Goal: Task Accomplishment & Management: Use online tool/utility

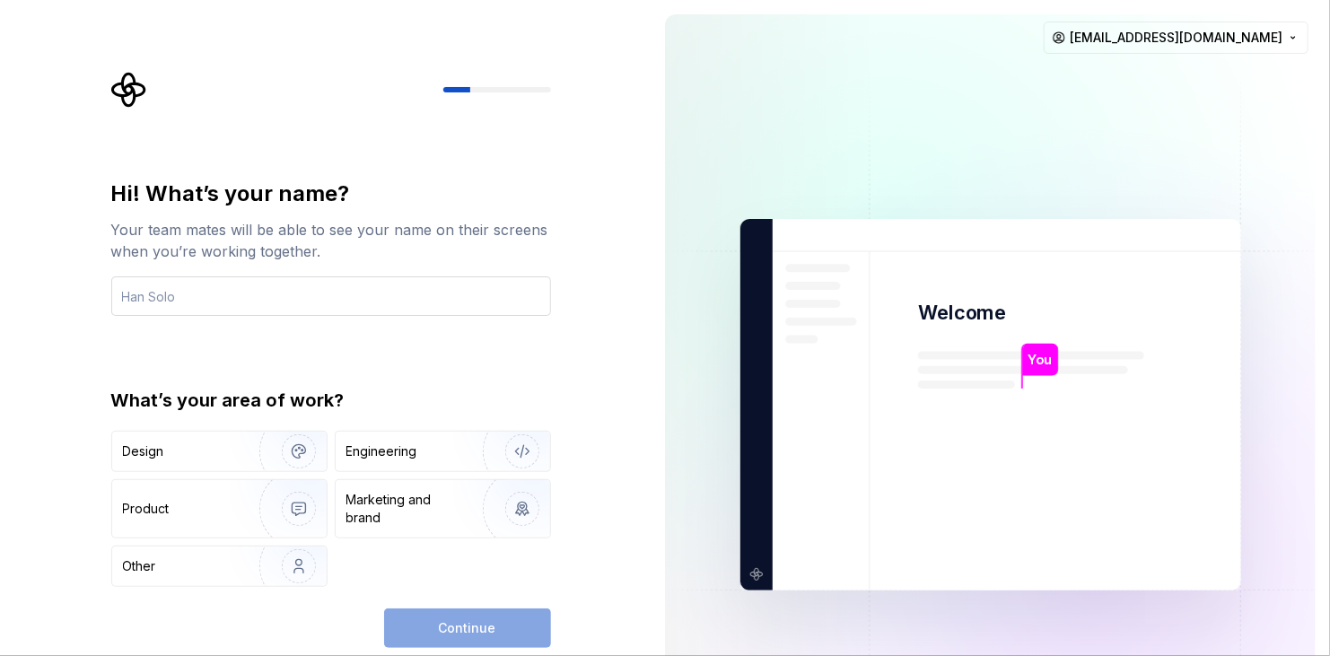
click at [400, 301] on input "text" at bounding box center [331, 295] width 440 height 39
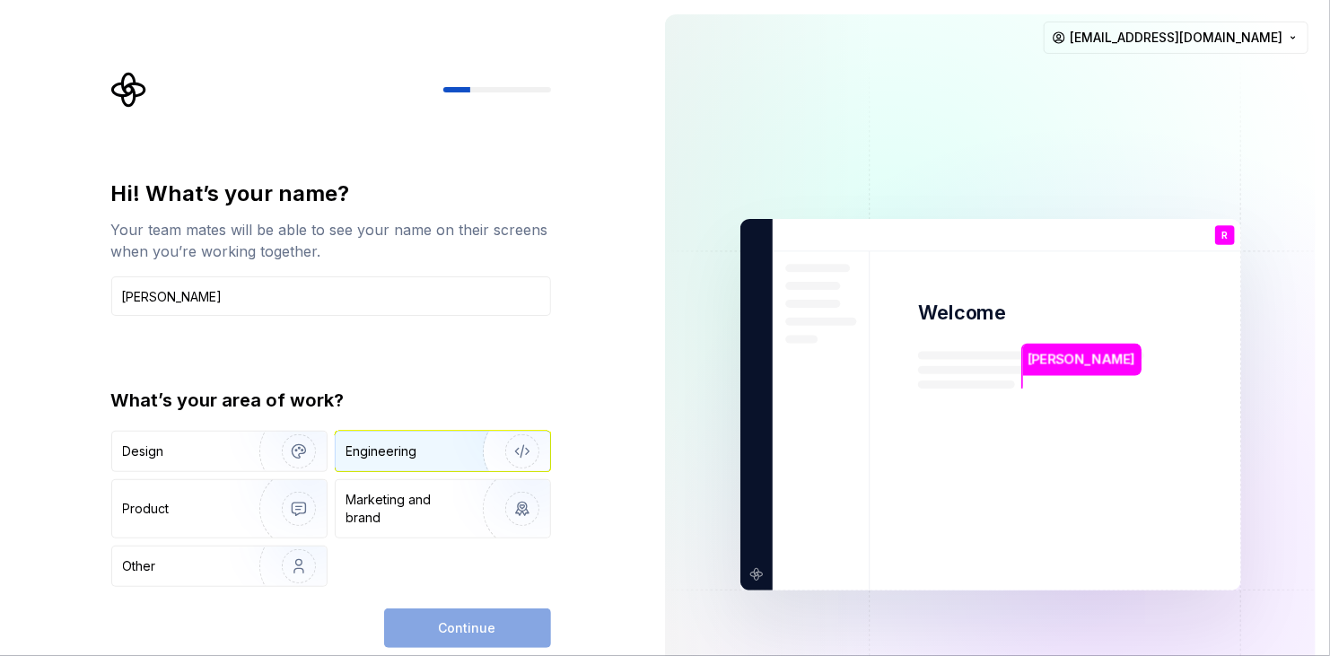
type input "[PERSON_NAME]"
click at [427, 452] on div "Engineering" at bounding box center [417, 452] width 143 height 18
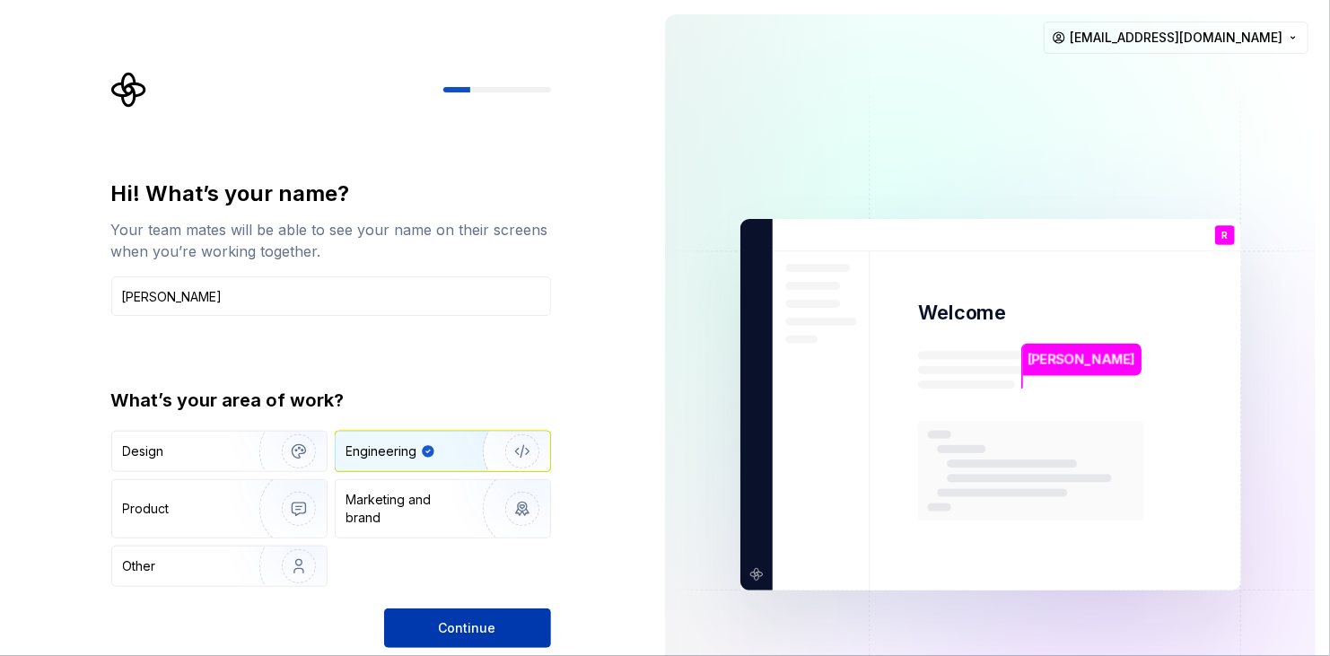
click at [458, 624] on span "Continue" at bounding box center [467, 628] width 57 height 18
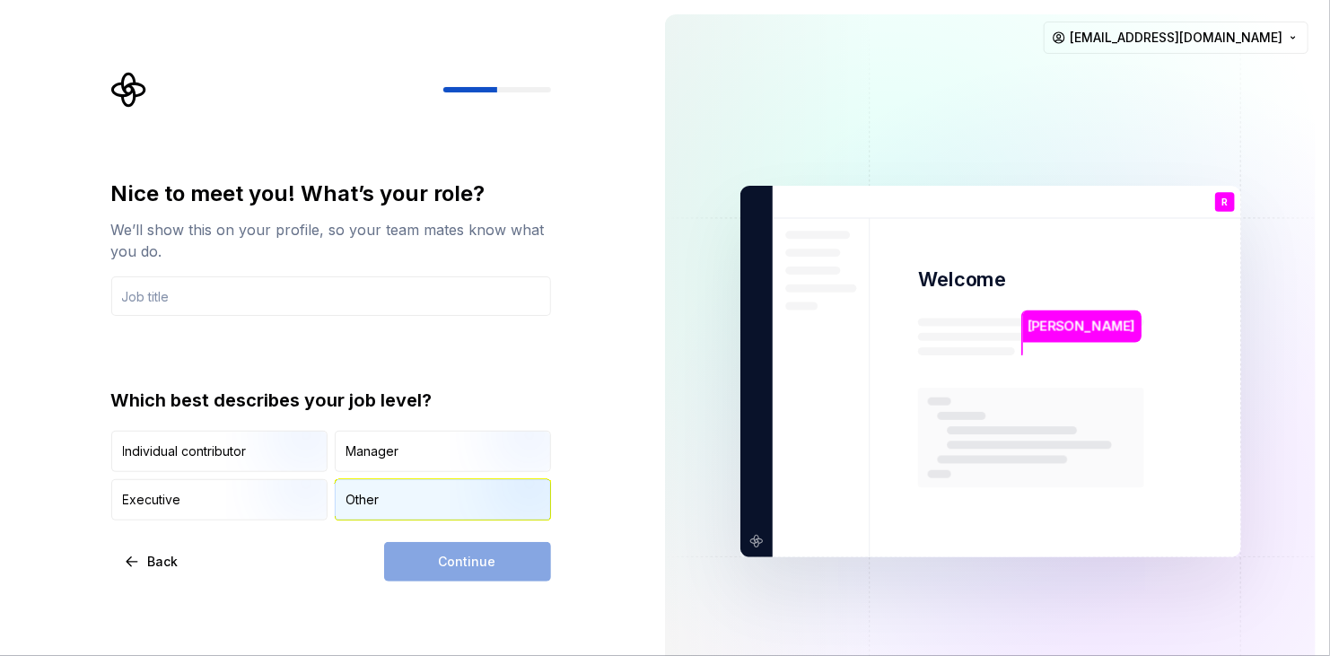
click at [372, 495] on div "Other" at bounding box center [362, 500] width 33 height 18
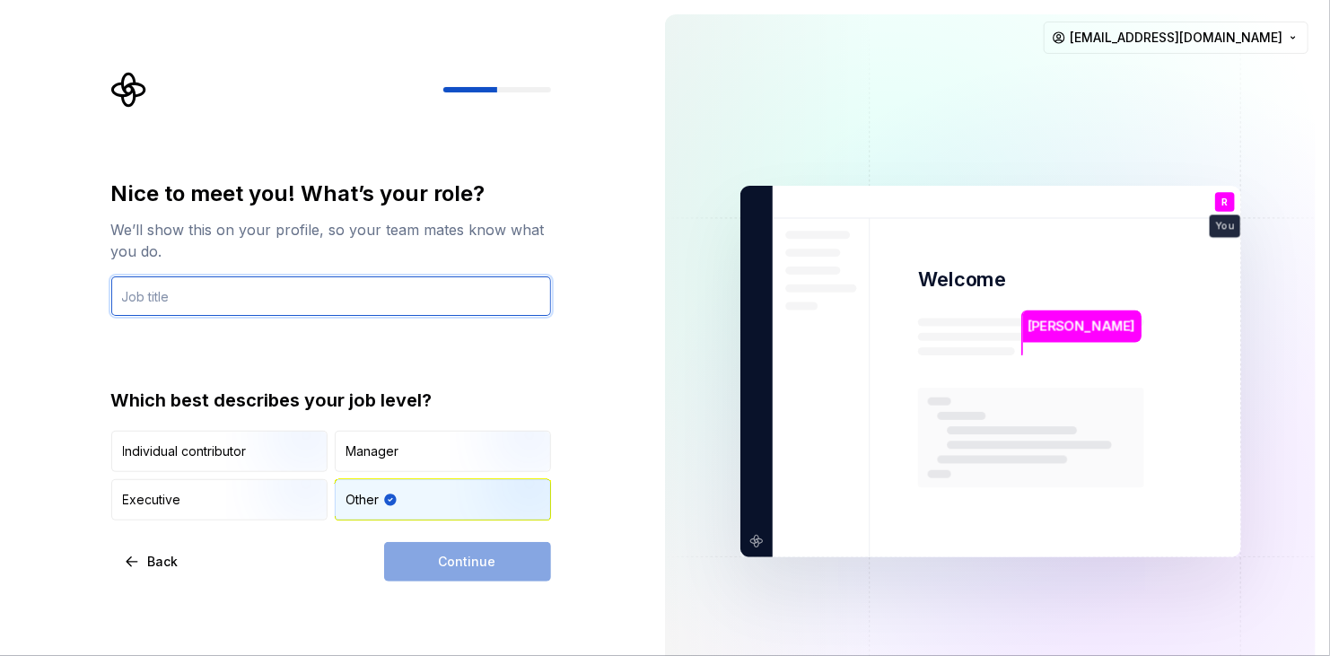
click at [172, 301] on input "text" at bounding box center [331, 295] width 440 height 39
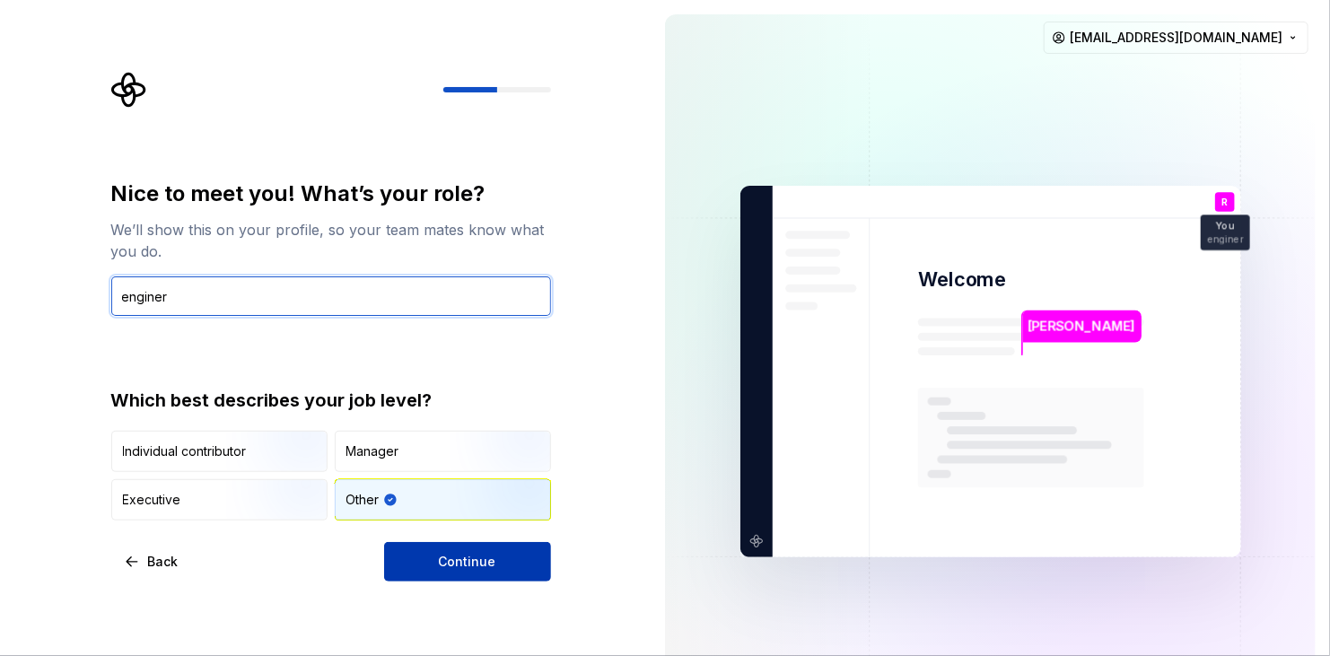
type input "enginer"
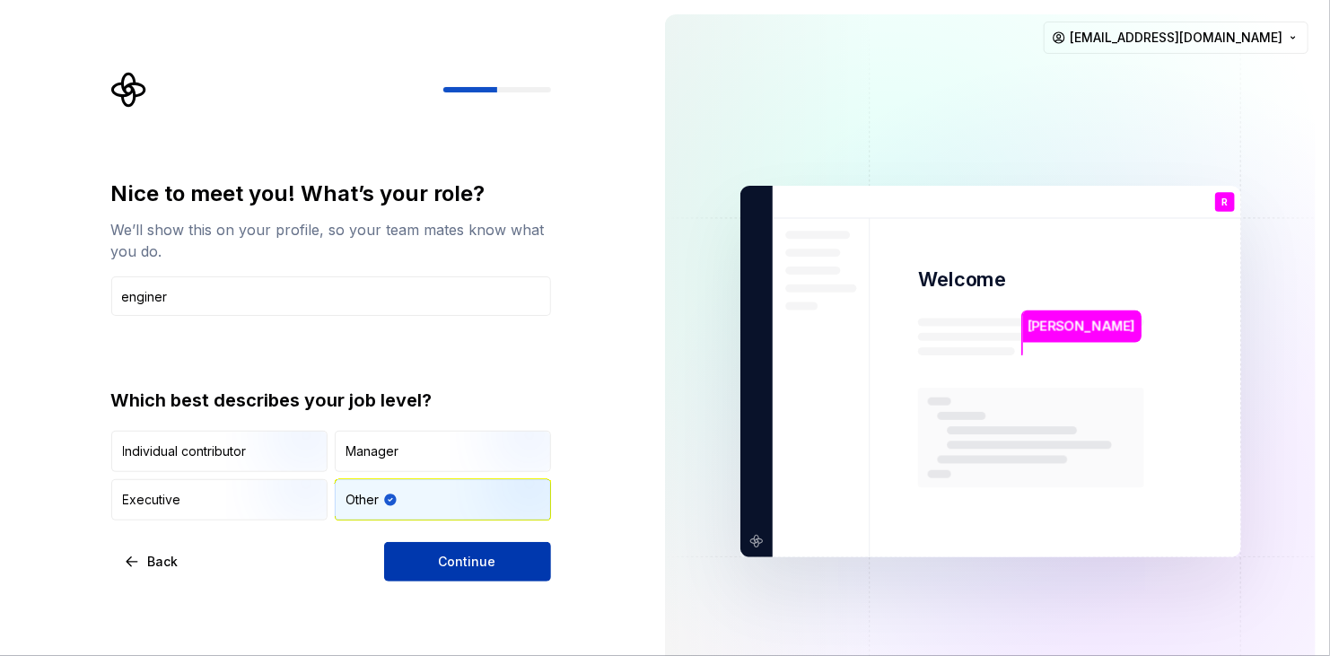
click at [452, 573] on button "Continue" at bounding box center [467, 561] width 167 height 39
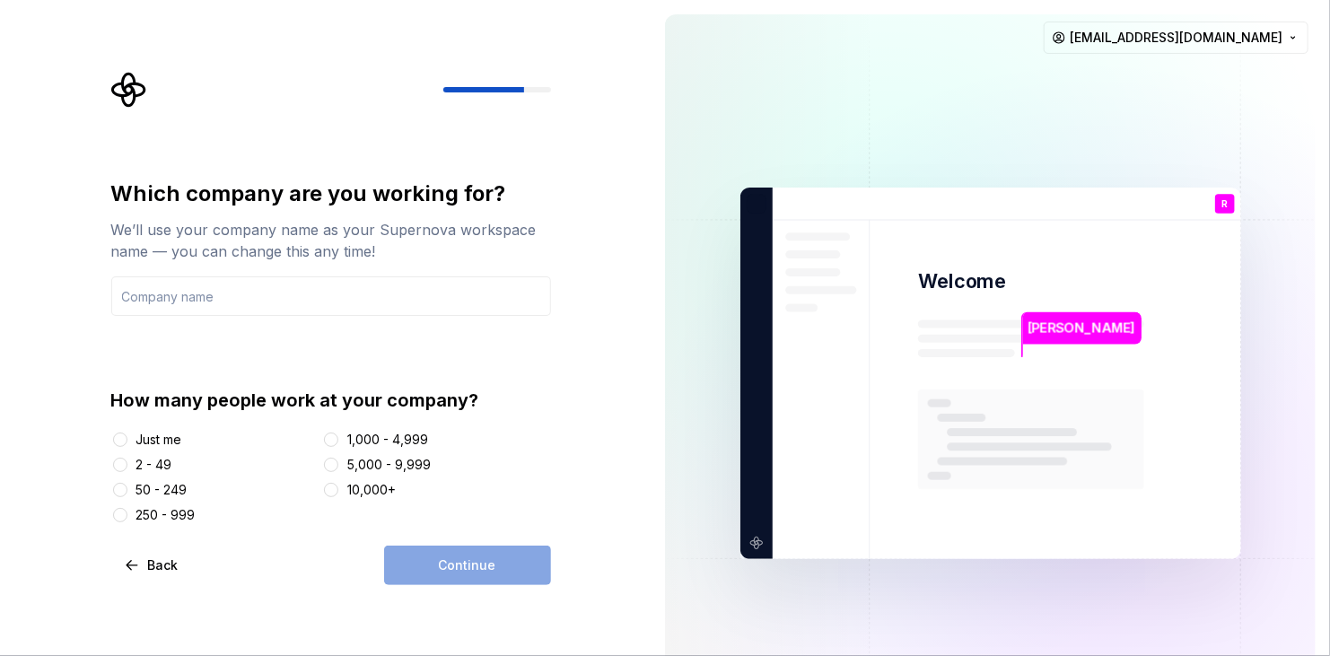
click at [157, 443] on div "Just me" at bounding box center [159, 440] width 46 height 18
click at [127, 443] on button "Just me" at bounding box center [120, 440] width 14 height 14
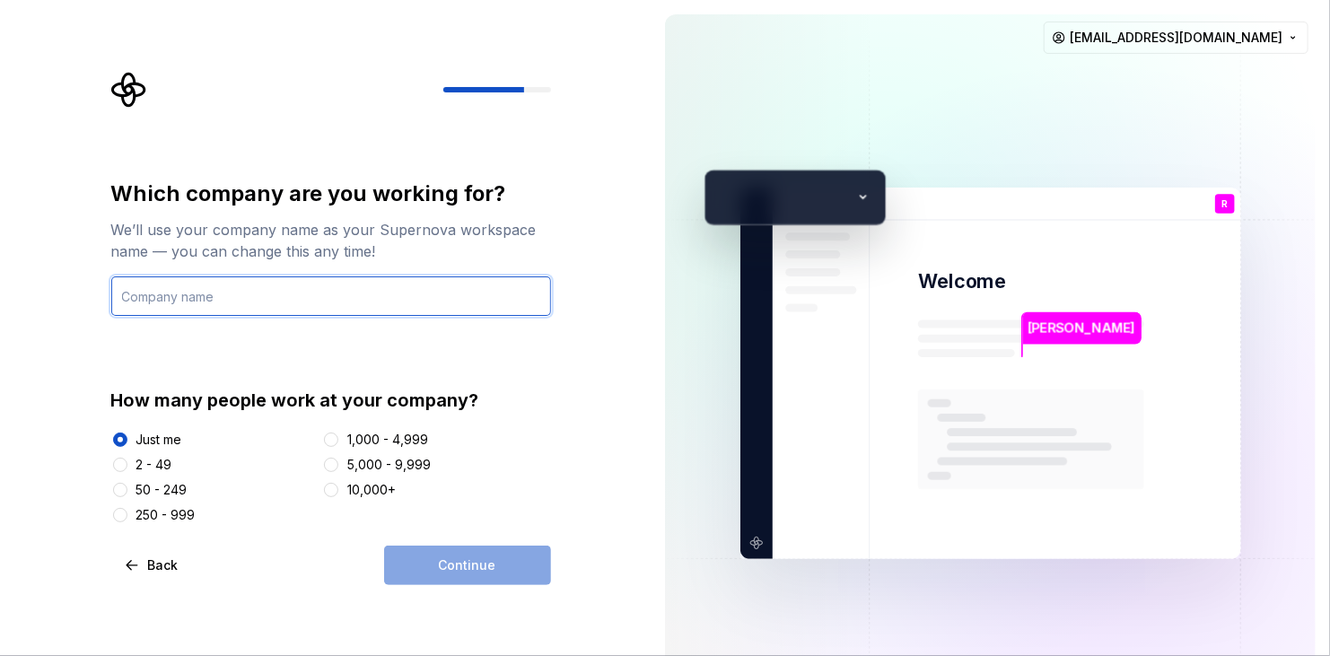
click at [183, 287] on input "text" at bounding box center [331, 295] width 440 height 39
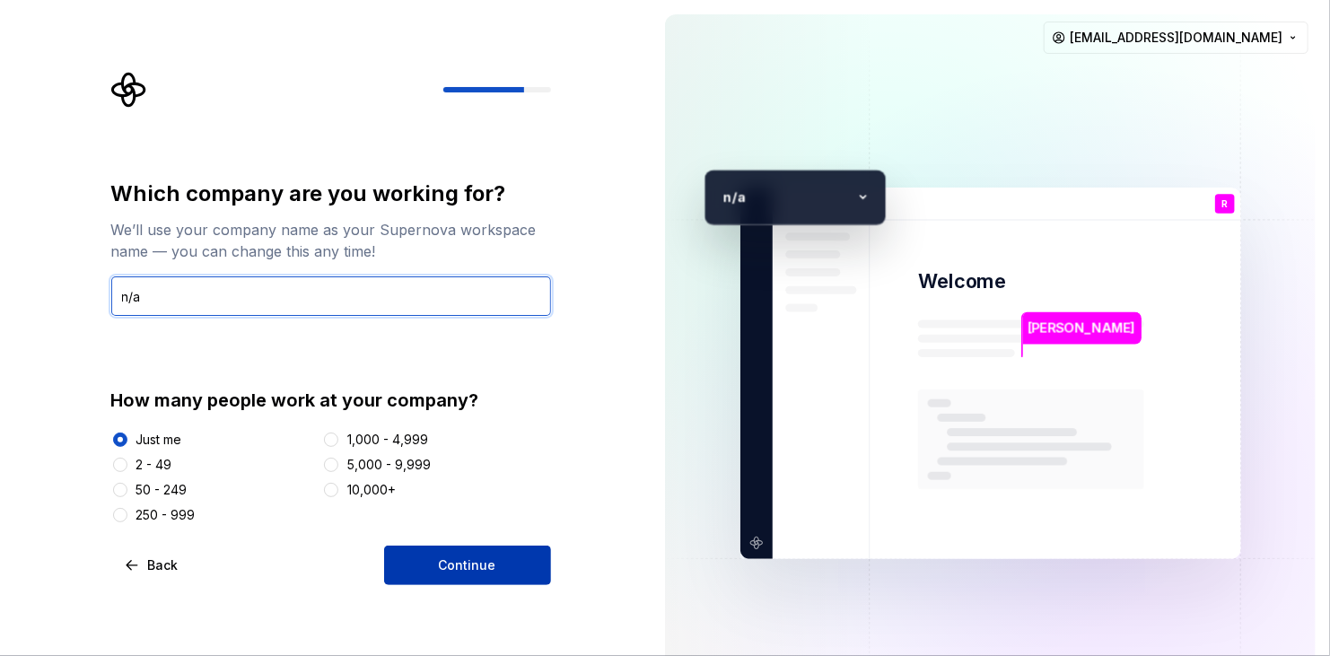
type input "n/a"
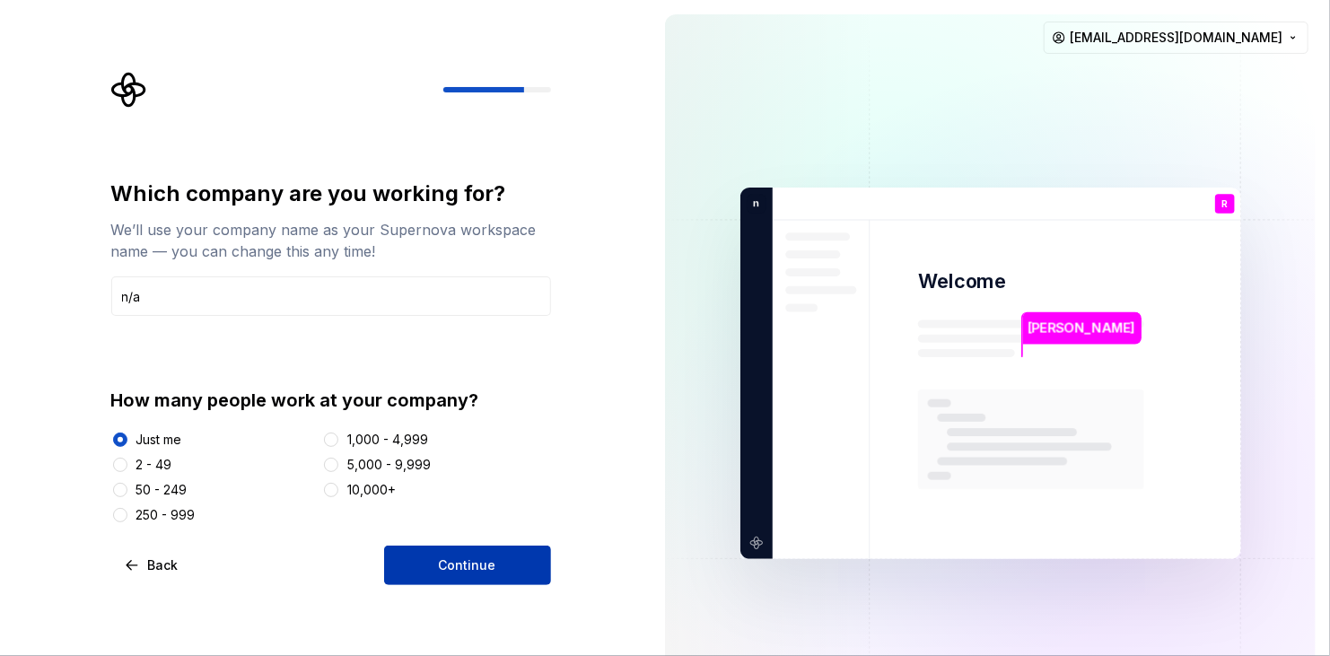
click at [456, 564] on span "Continue" at bounding box center [467, 565] width 57 height 18
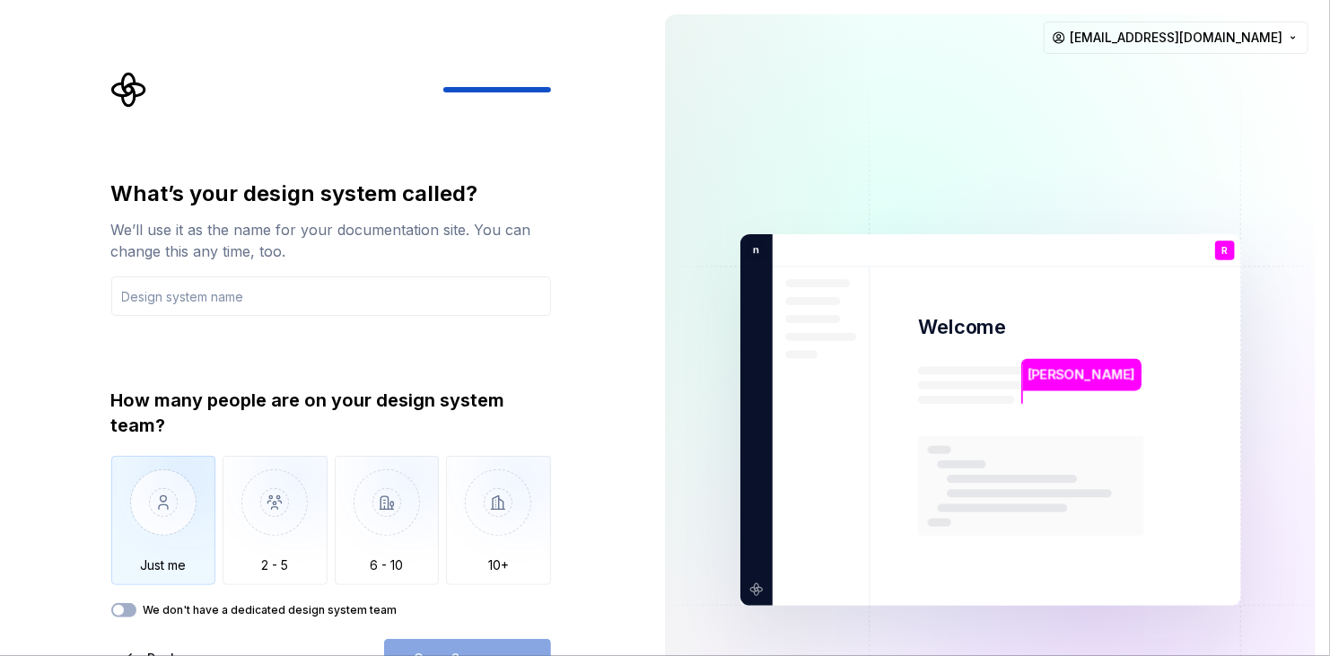
click at [162, 530] on img "button" at bounding box center [163, 516] width 105 height 120
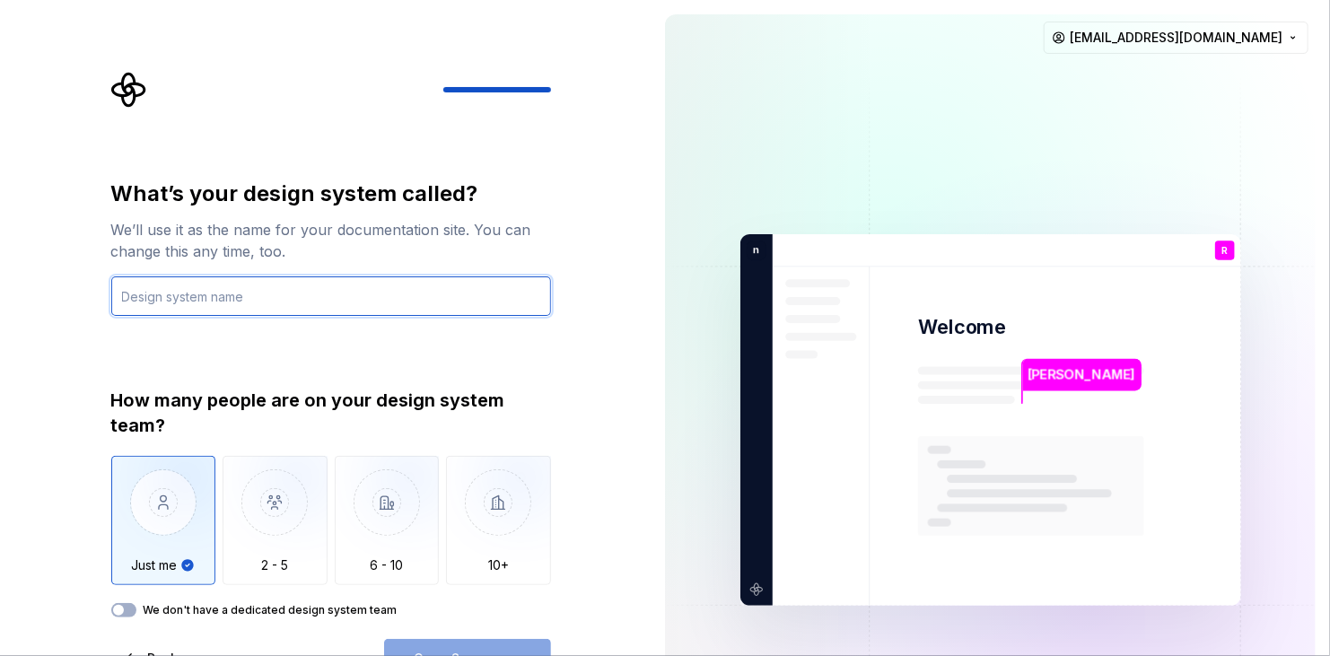
click at [186, 294] on input "text" at bounding box center [331, 295] width 440 height 39
type input "esp"
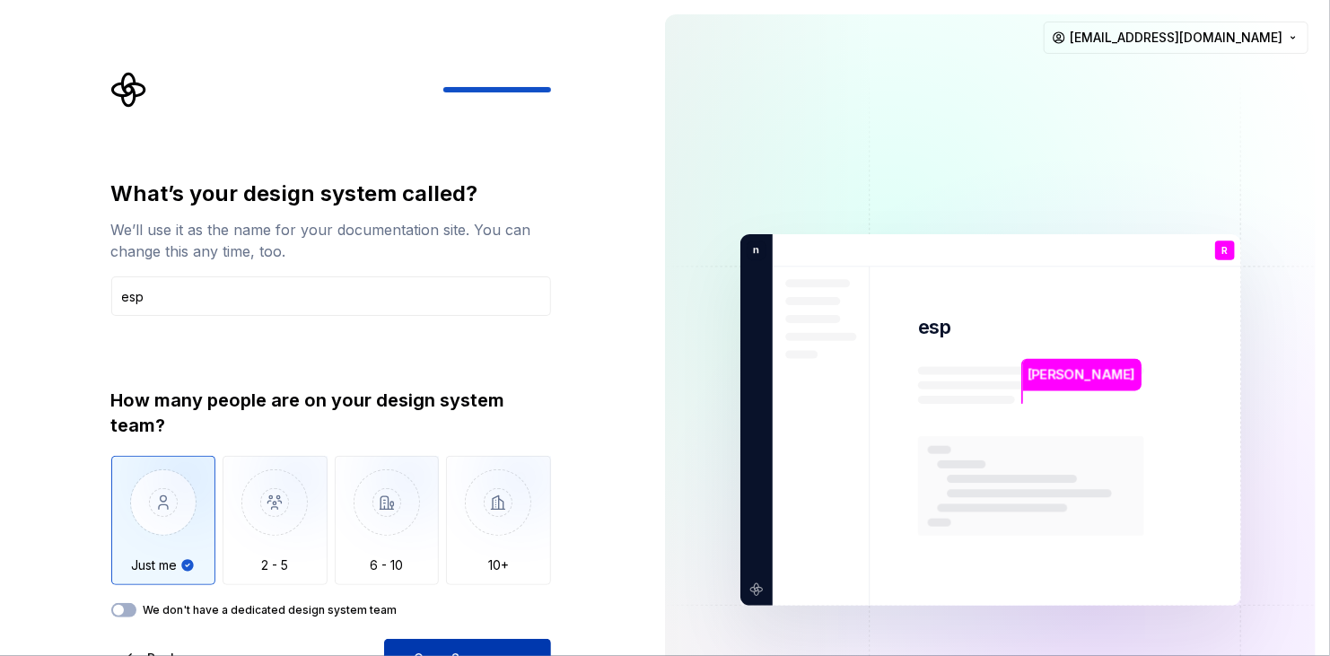
click at [473, 646] on button "Open Supernova" at bounding box center [467, 658] width 167 height 39
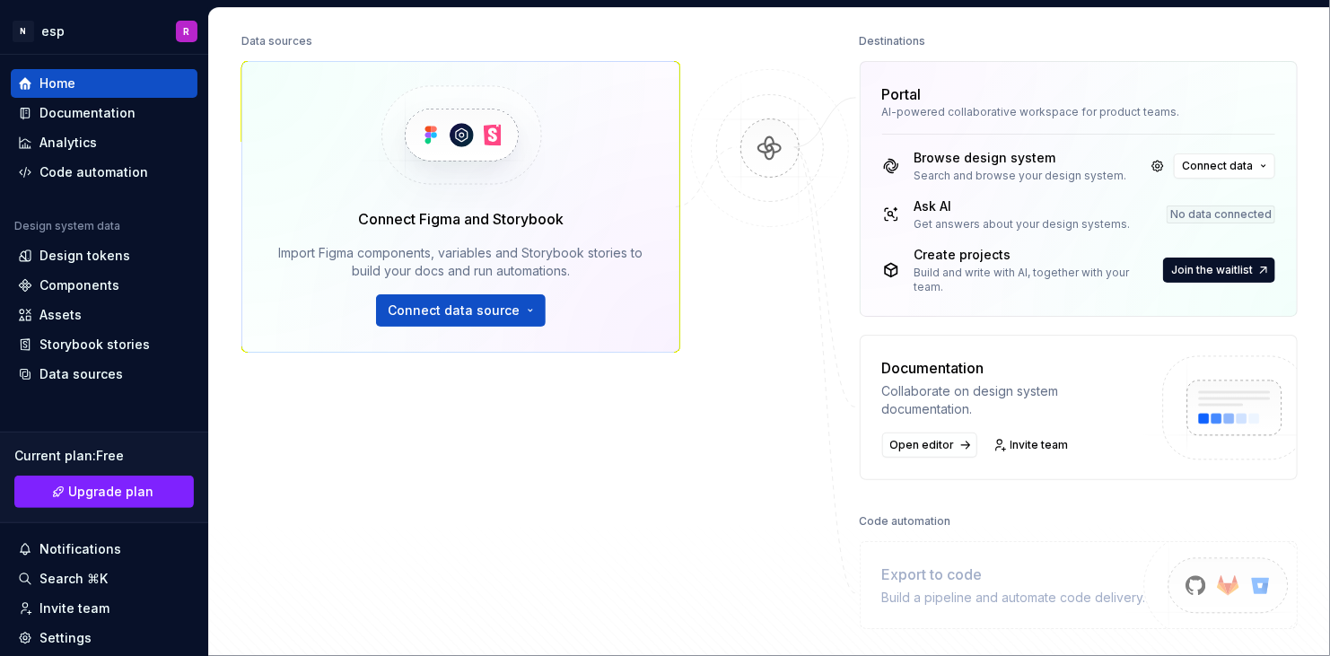
scroll to position [215, 0]
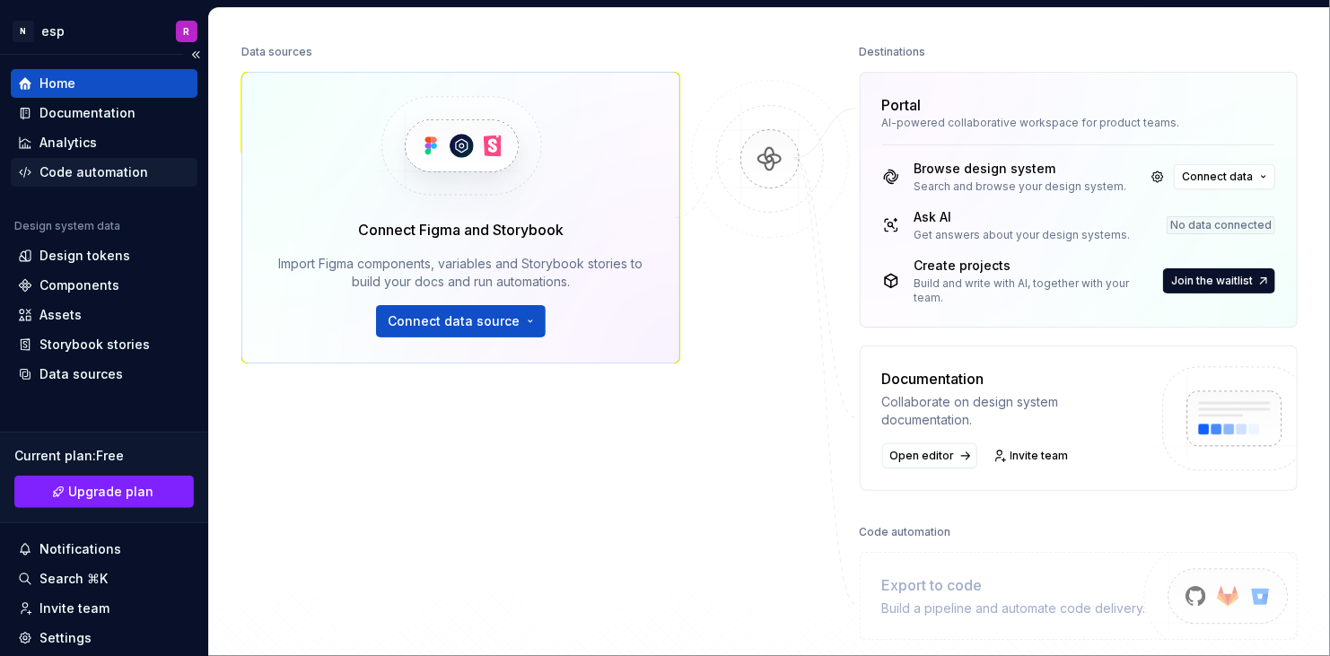
click at [67, 176] on div "Code automation" at bounding box center [93, 172] width 109 height 18
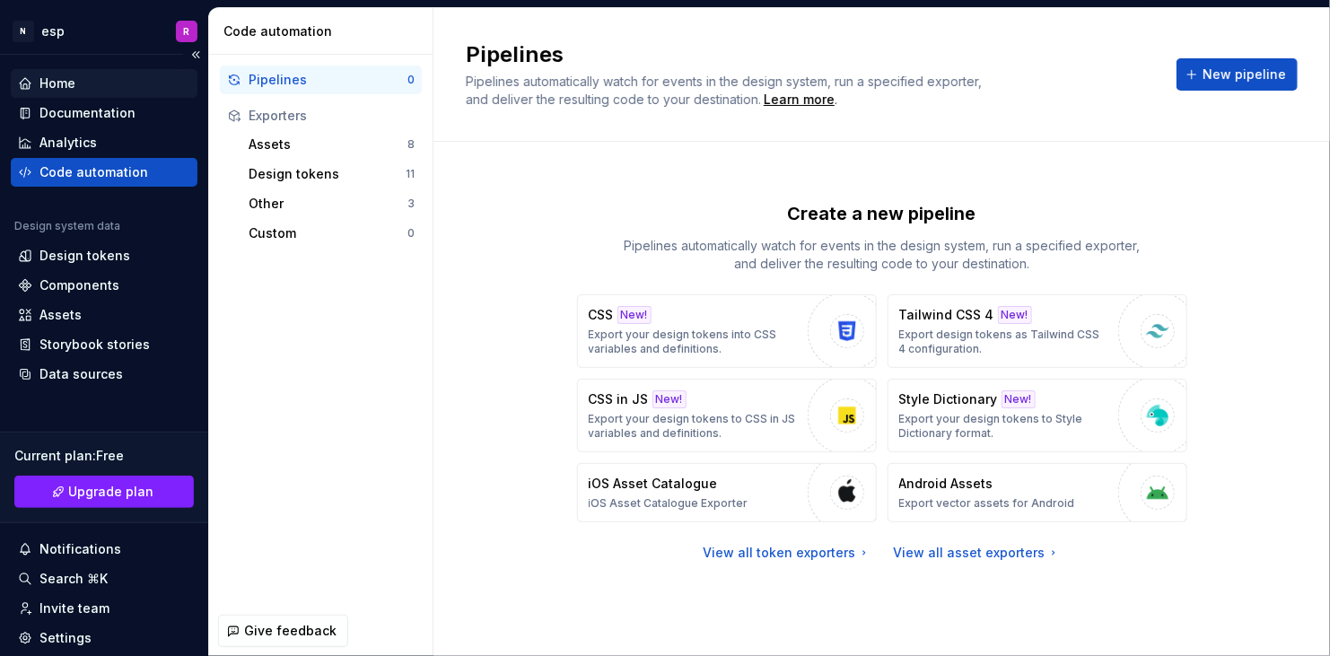
click at [46, 89] on div "Home" at bounding box center [57, 83] width 36 height 18
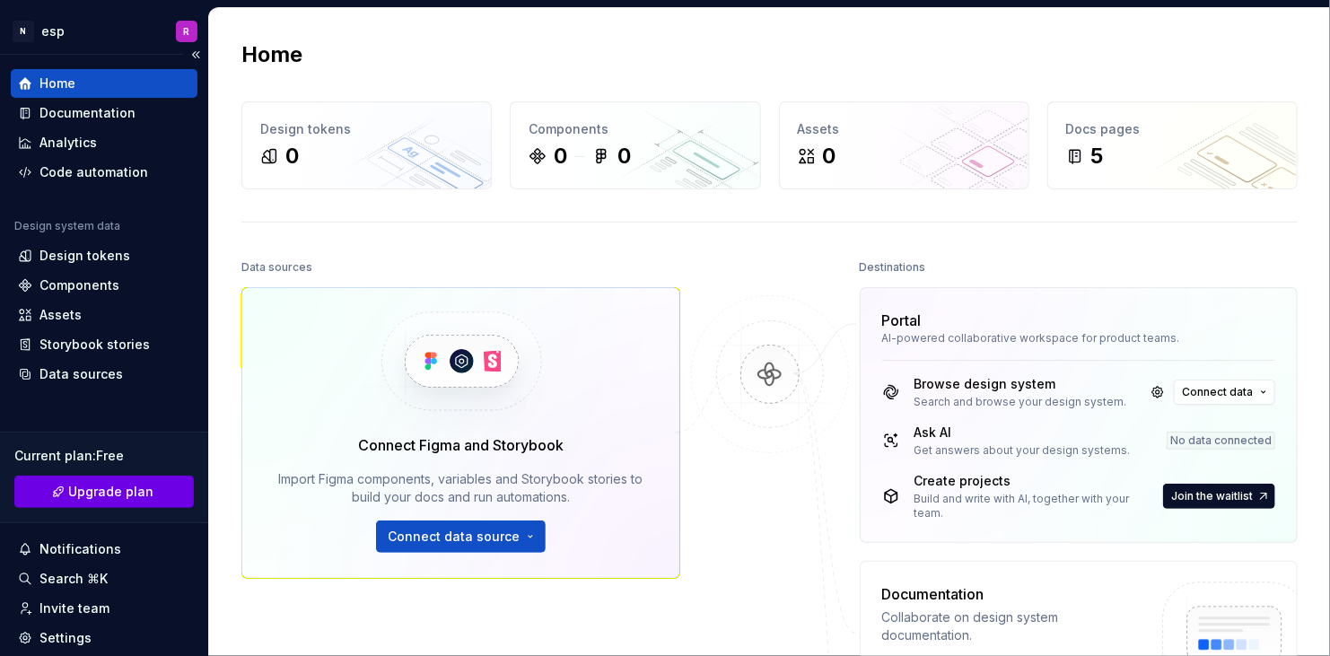
click at [86, 492] on span "Upgrade plan" at bounding box center [111, 492] width 85 height 18
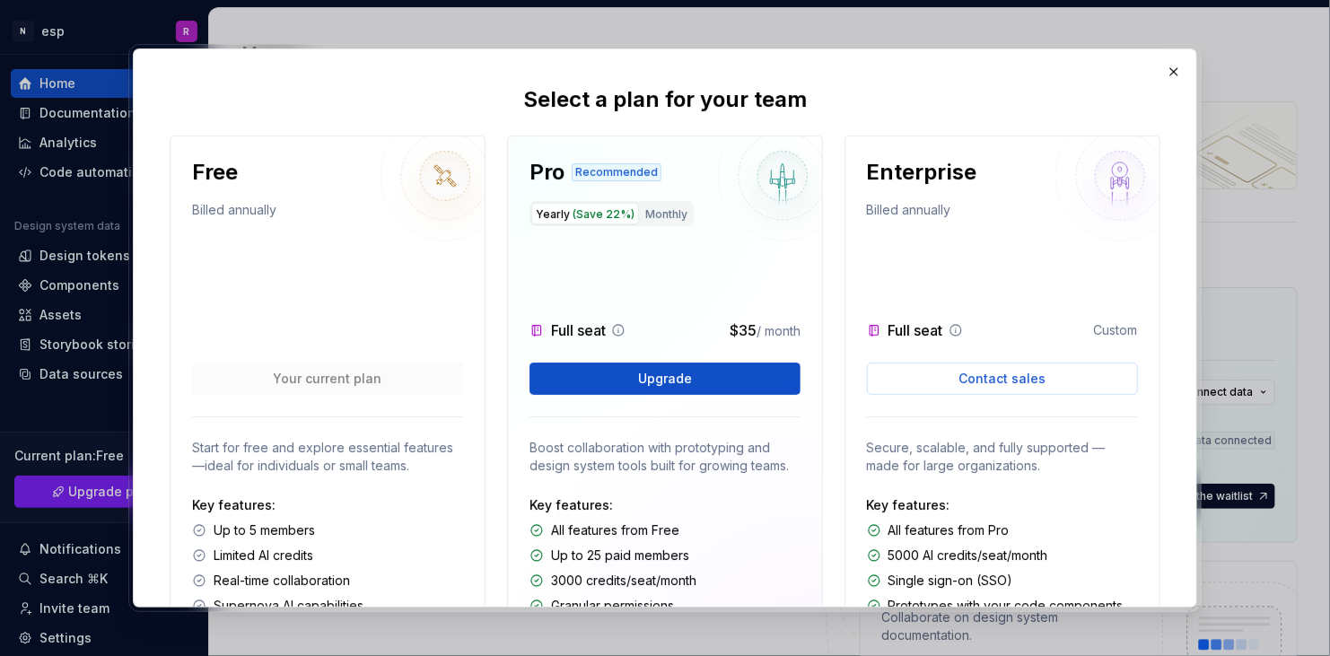
click at [217, 206] on p "Billed annually" at bounding box center [234, 213] width 84 height 25
click at [1180, 68] on button "button" at bounding box center [1173, 71] width 25 height 25
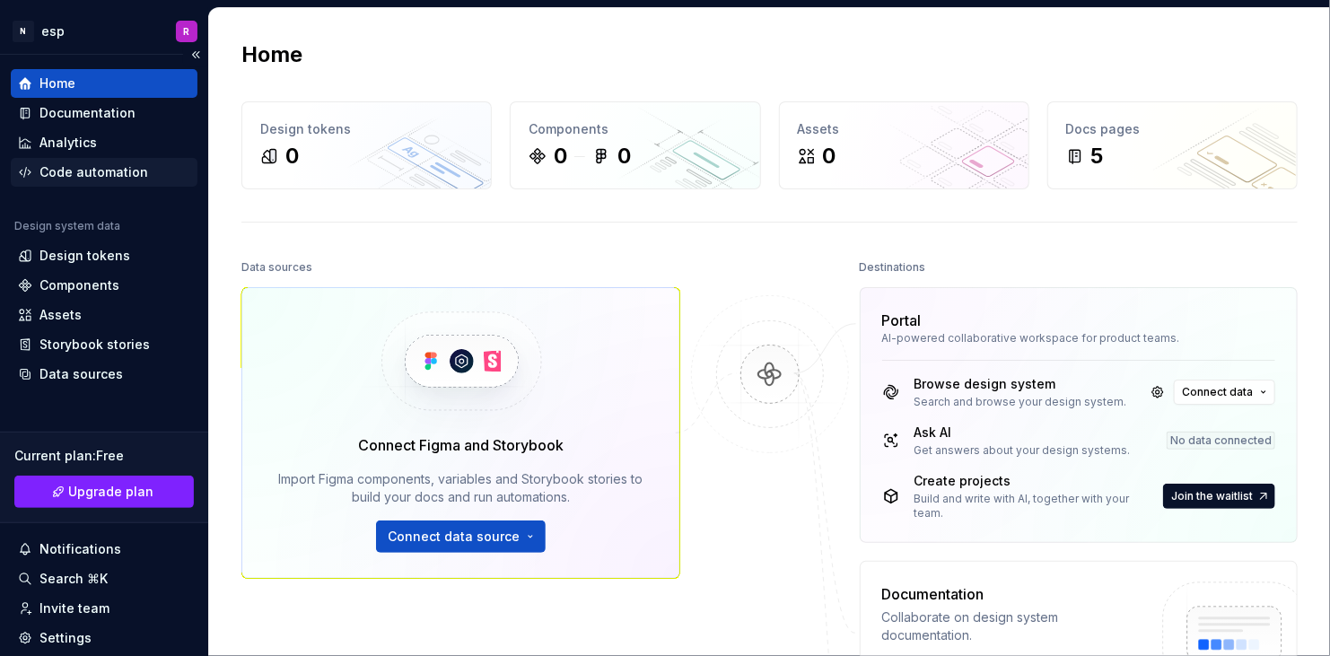
click at [91, 172] on div "Code automation" at bounding box center [93, 172] width 109 height 18
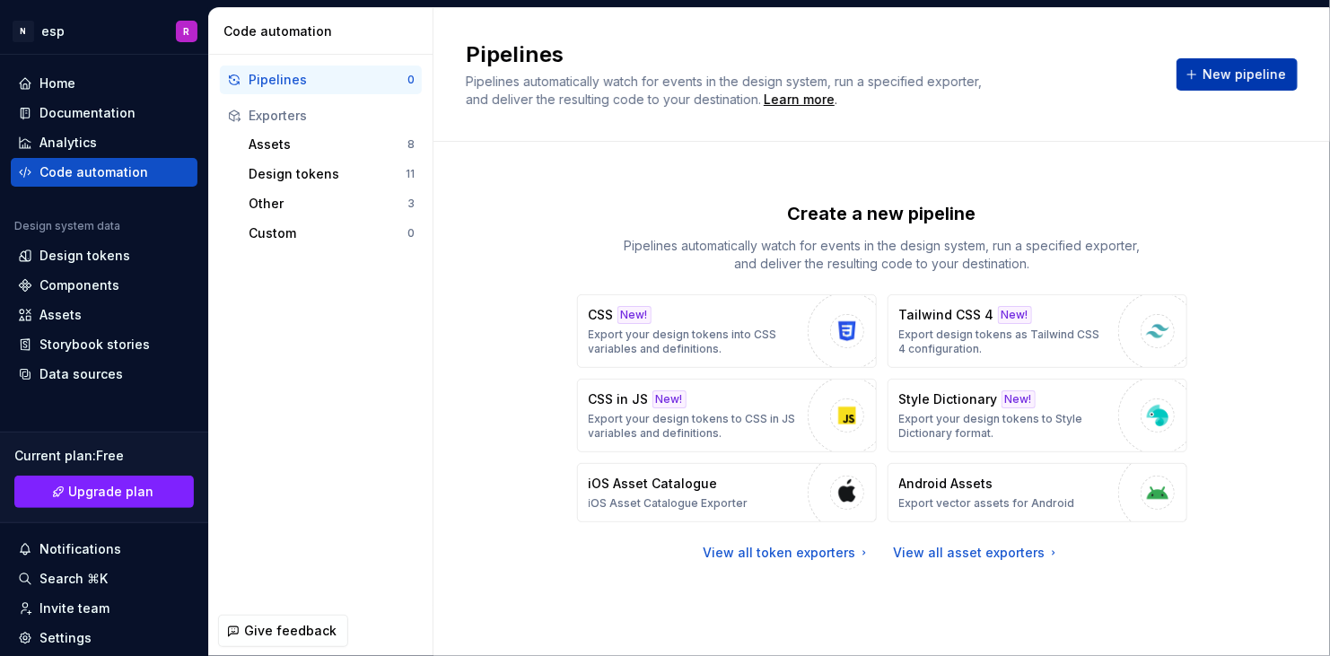
click at [1244, 80] on span "New pipeline" at bounding box center [1244, 75] width 83 height 18
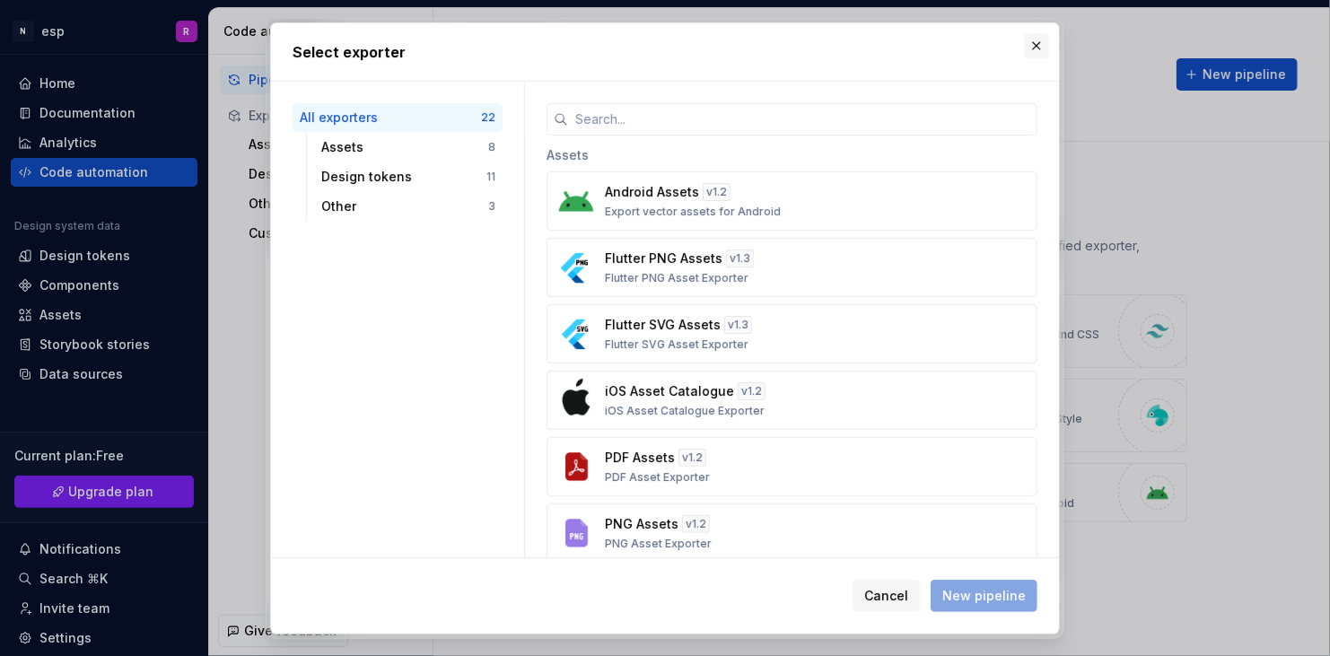
click at [1038, 46] on button "button" at bounding box center [1036, 45] width 25 height 25
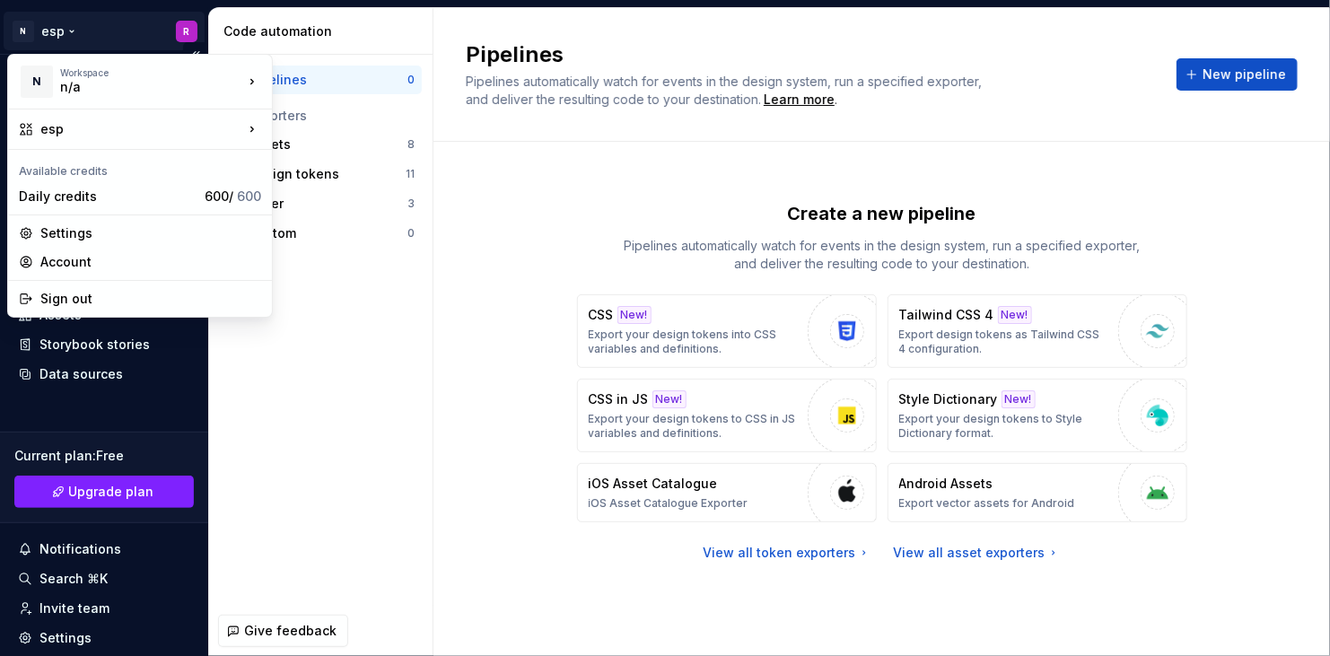
click at [68, 31] on html "N esp R Home Documentation Analytics Code automation Design system data Design …" at bounding box center [665, 328] width 1330 height 656
click at [80, 303] on div "Sign out" at bounding box center [150, 299] width 221 height 18
